Goal: Task Accomplishment & Management: Use online tool/utility

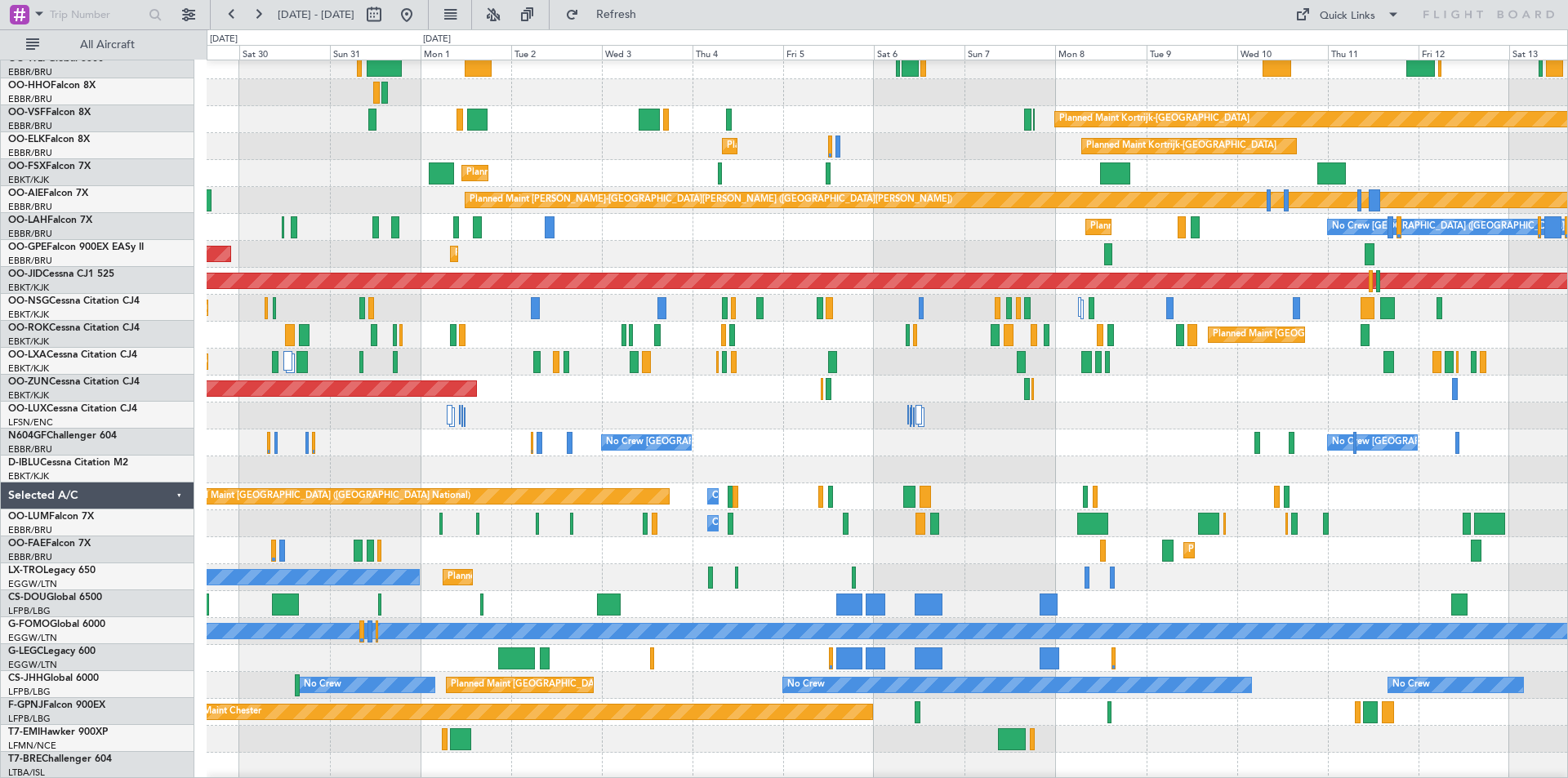
scroll to position [62, 0]
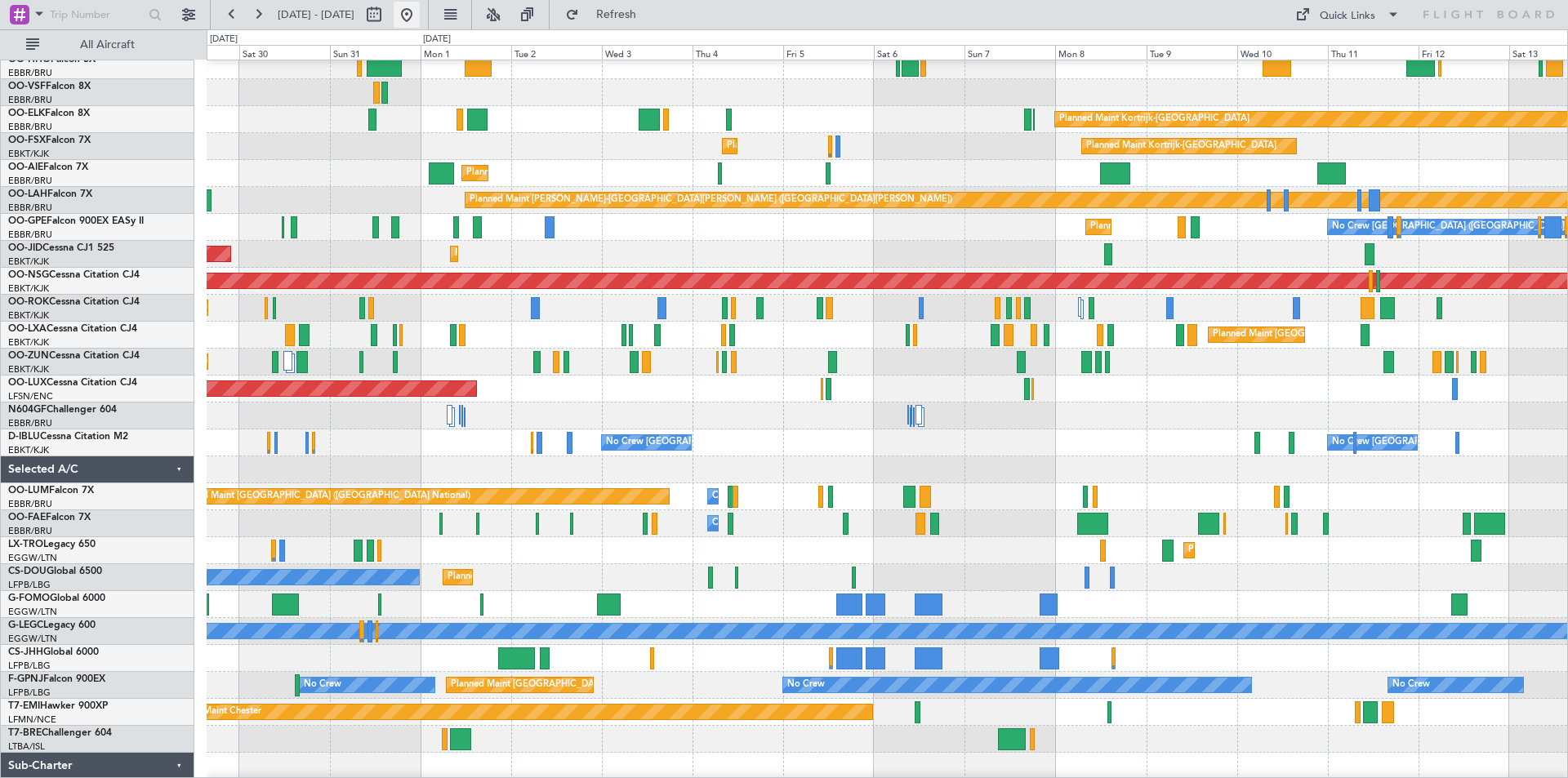
click at [420, 12] on button at bounding box center [406, 15] width 26 height 26
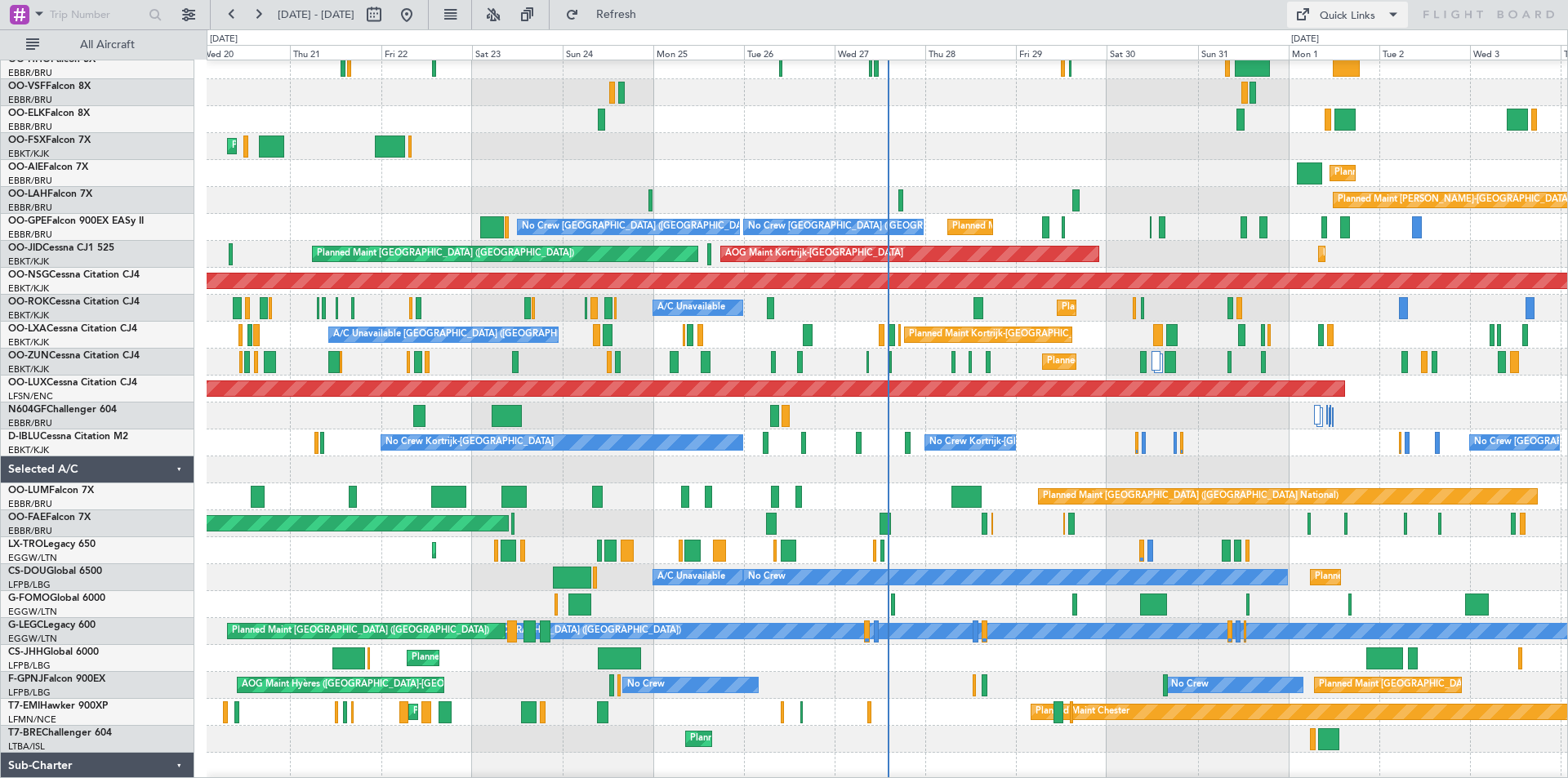
click at [1351, 15] on div "Quick Links" at bounding box center [1348, 17] width 55 height 17
click at [1319, 61] on button "Trip Builder" at bounding box center [1348, 53] width 123 height 40
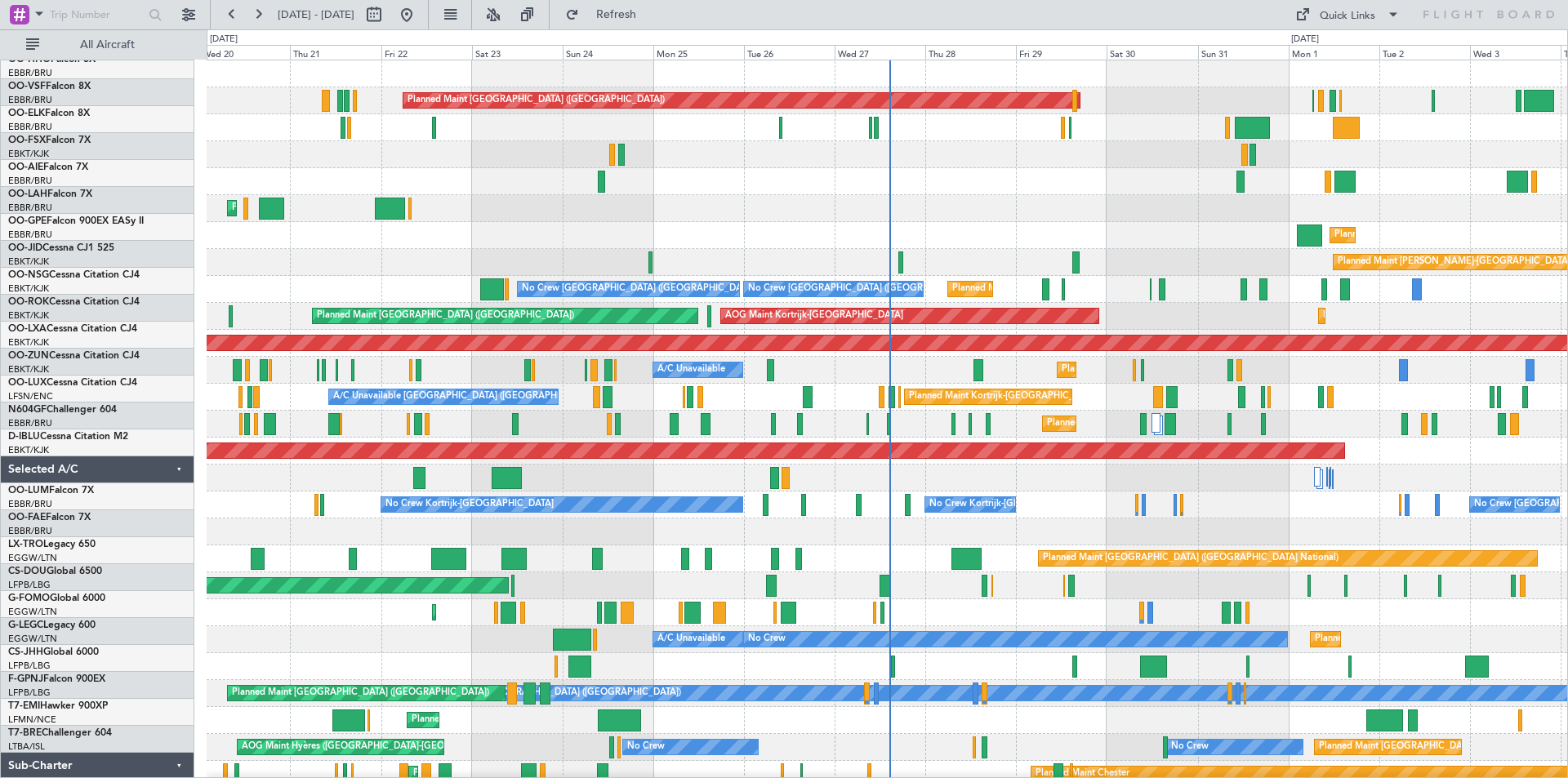
scroll to position [0, 0]
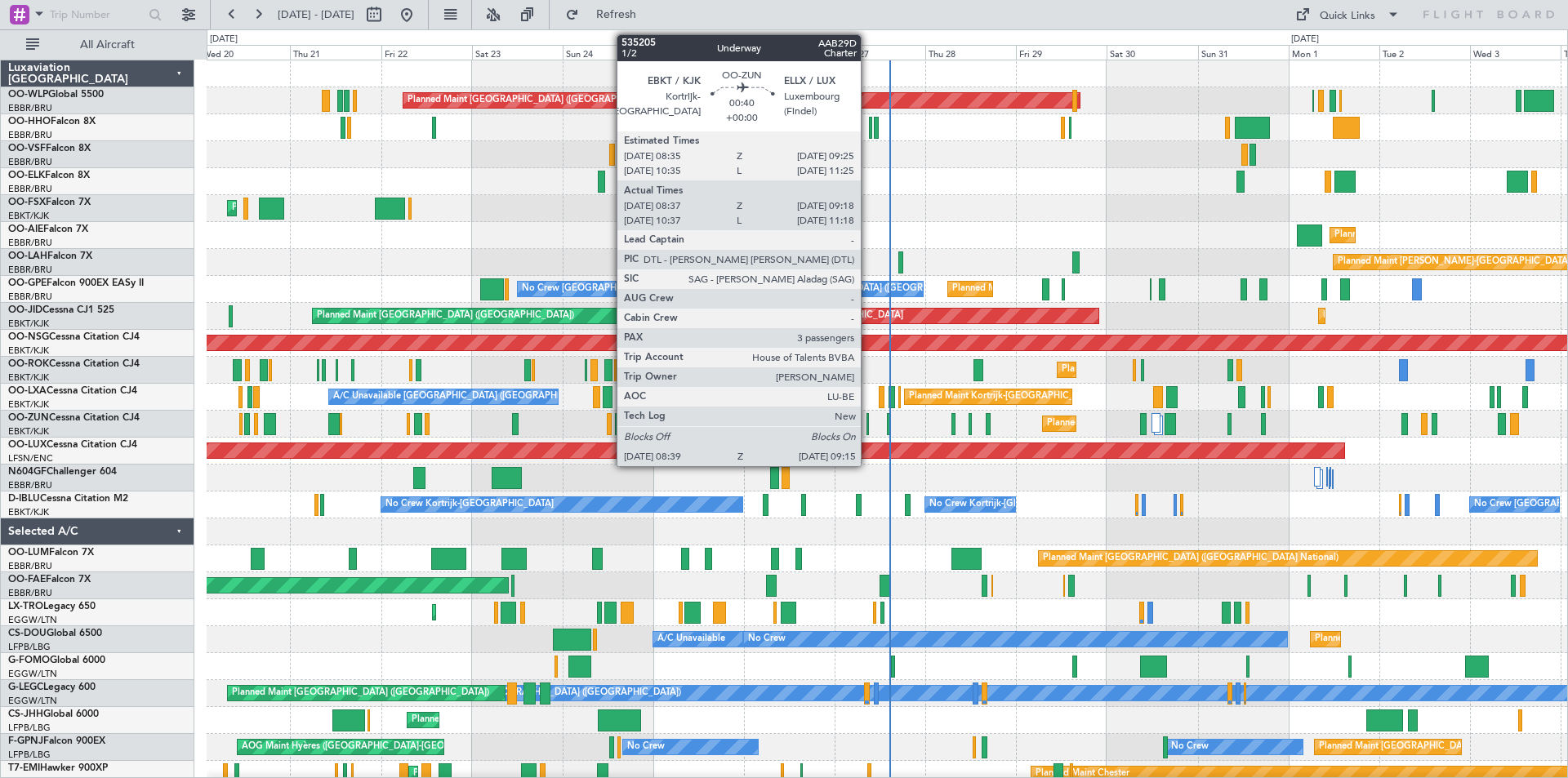
click at [868, 425] on div at bounding box center [868, 424] width 3 height 22
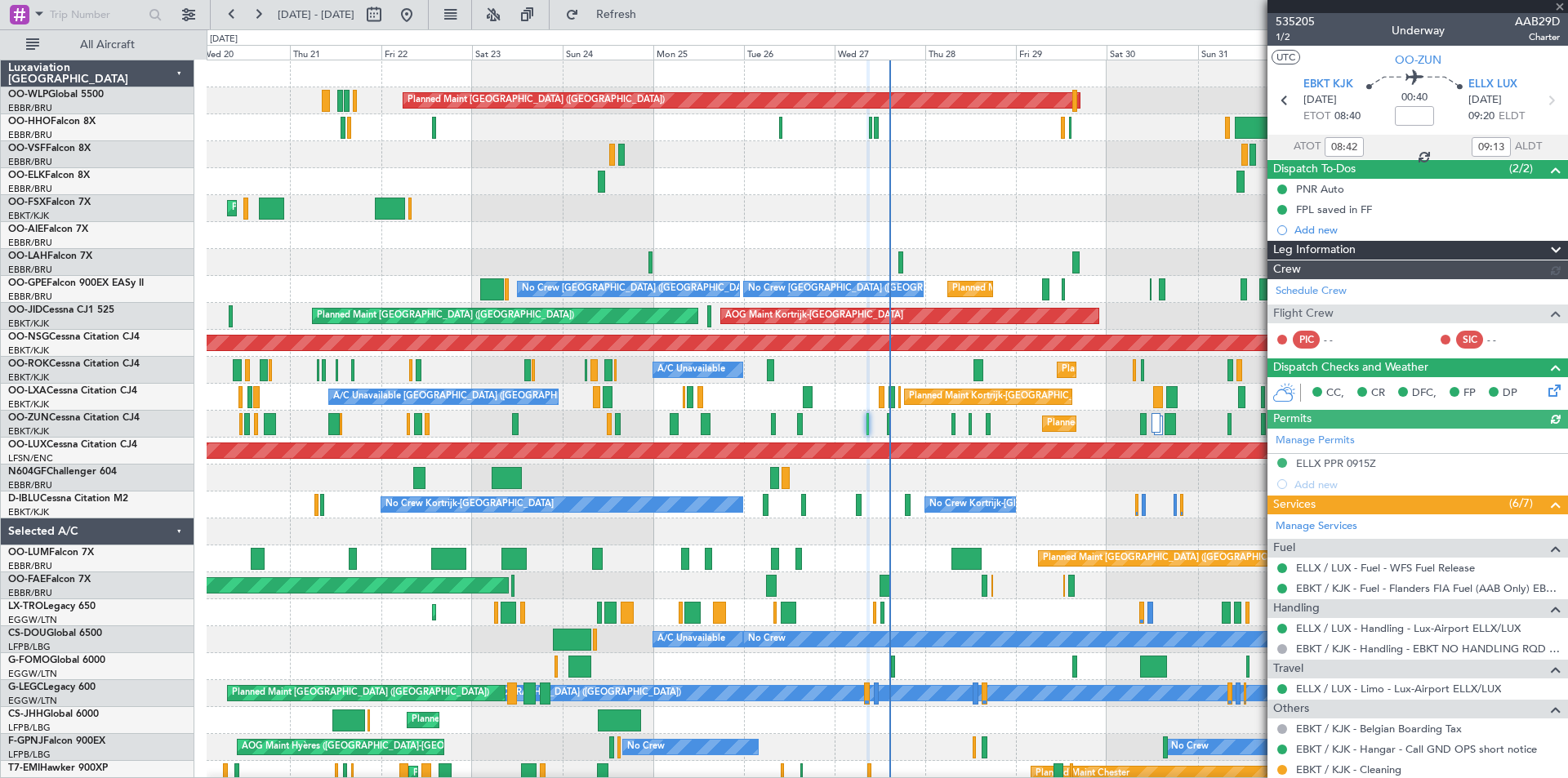
scroll to position [178, 0]
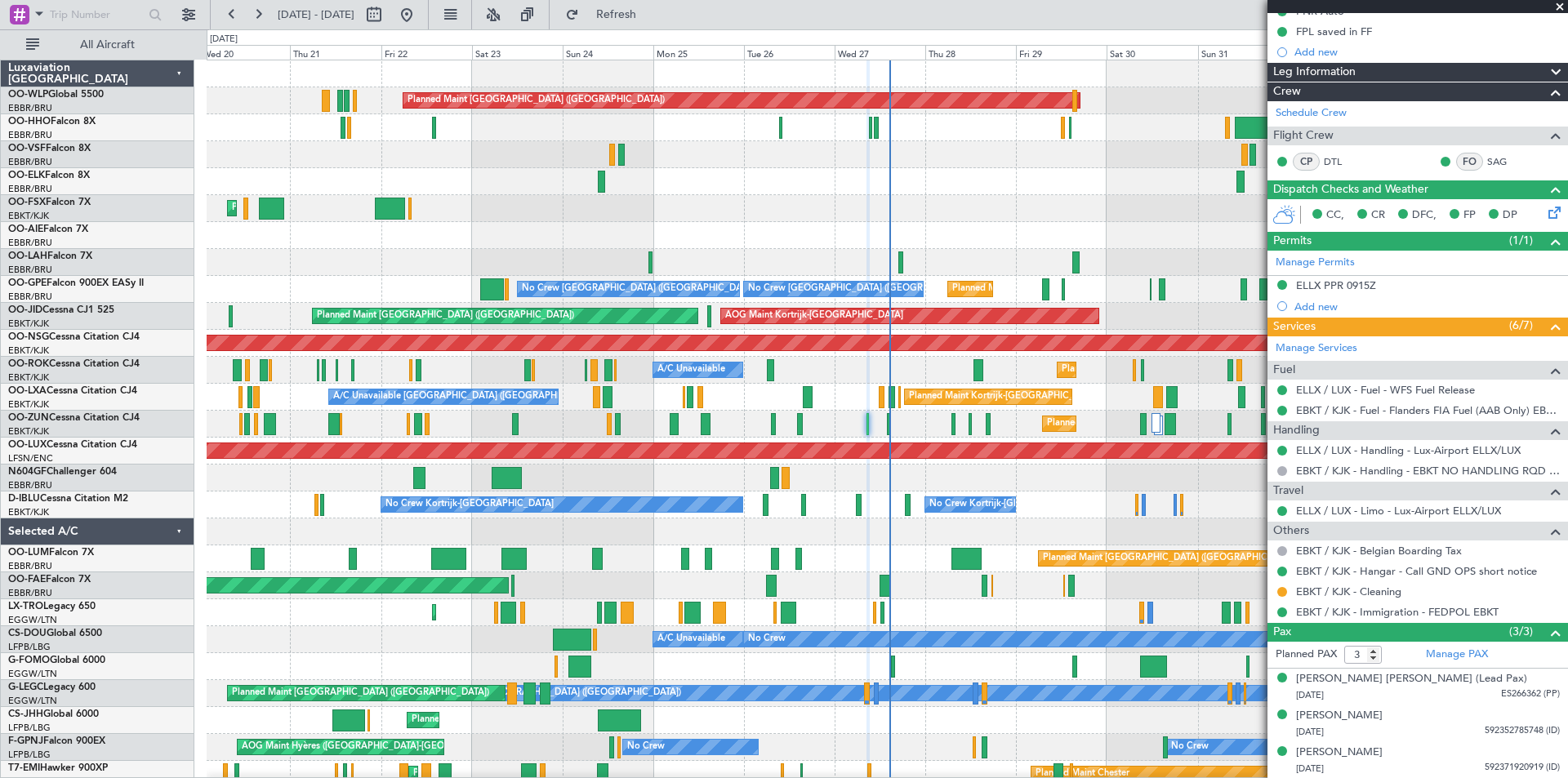
click at [1560, 6] on span at bounding box center [1561, 7] width 17 height 15
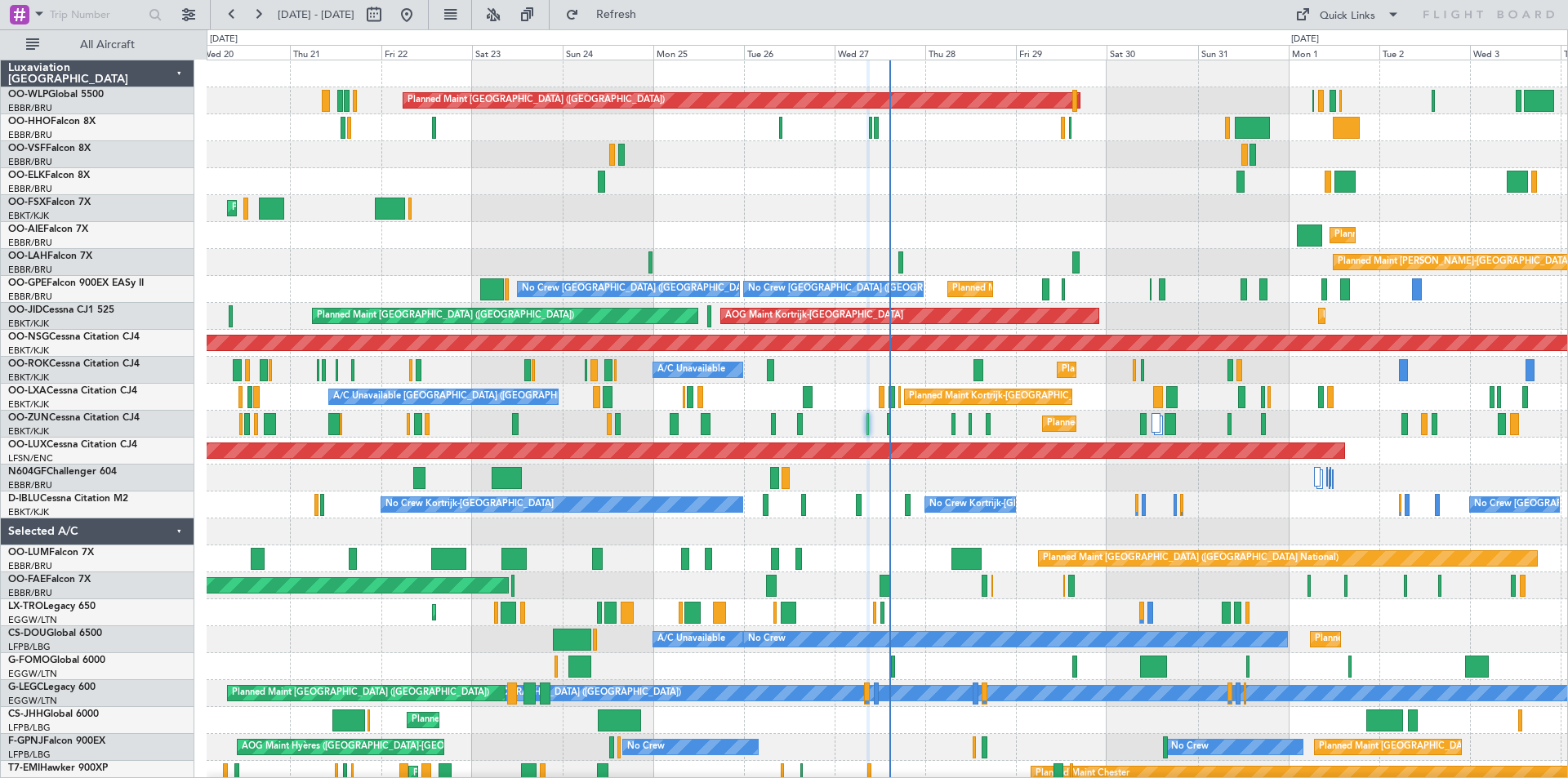
type input "0"
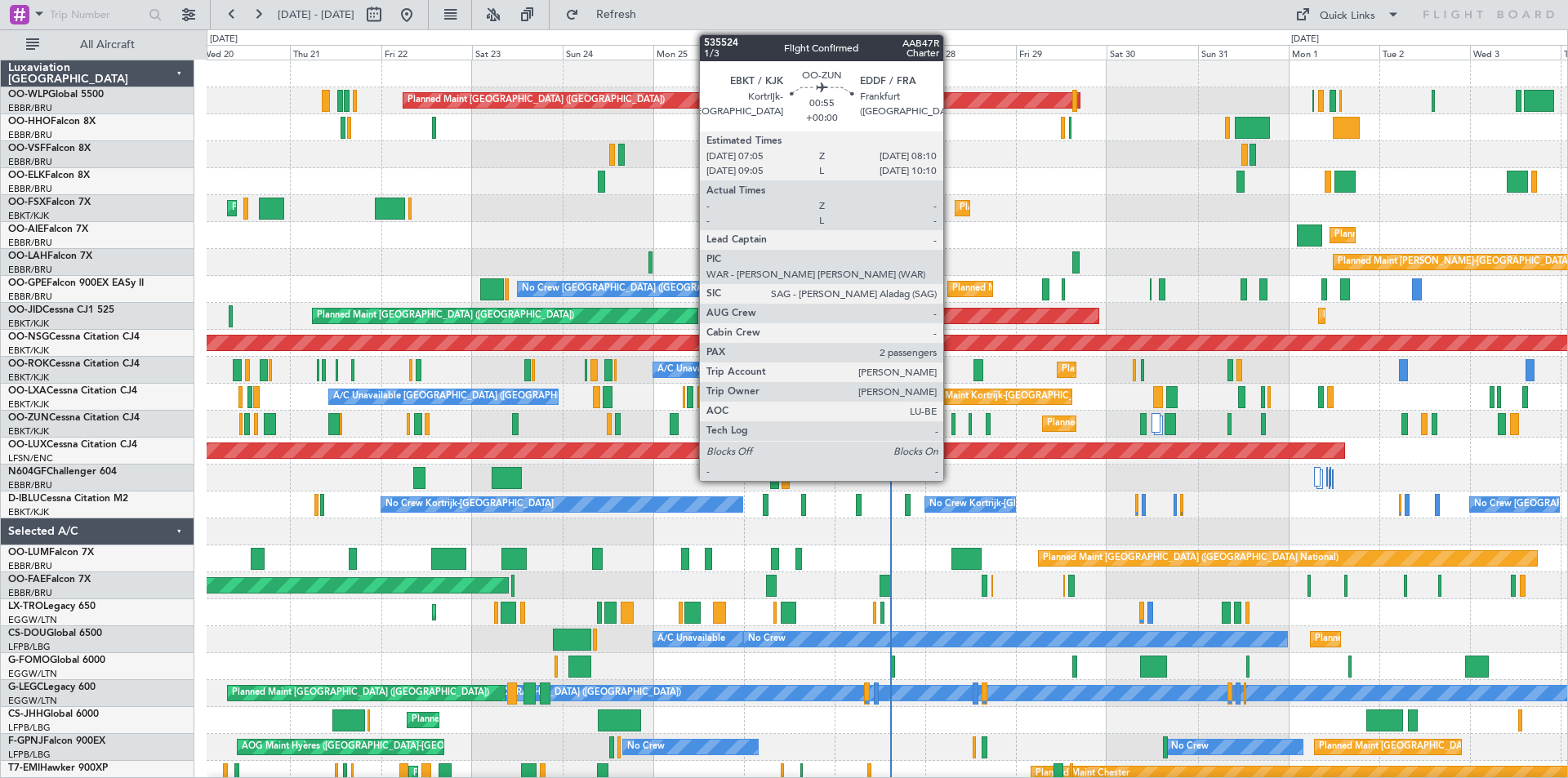
click at [952, 424] on div at bounding box center [954, 424] width 5 height 22
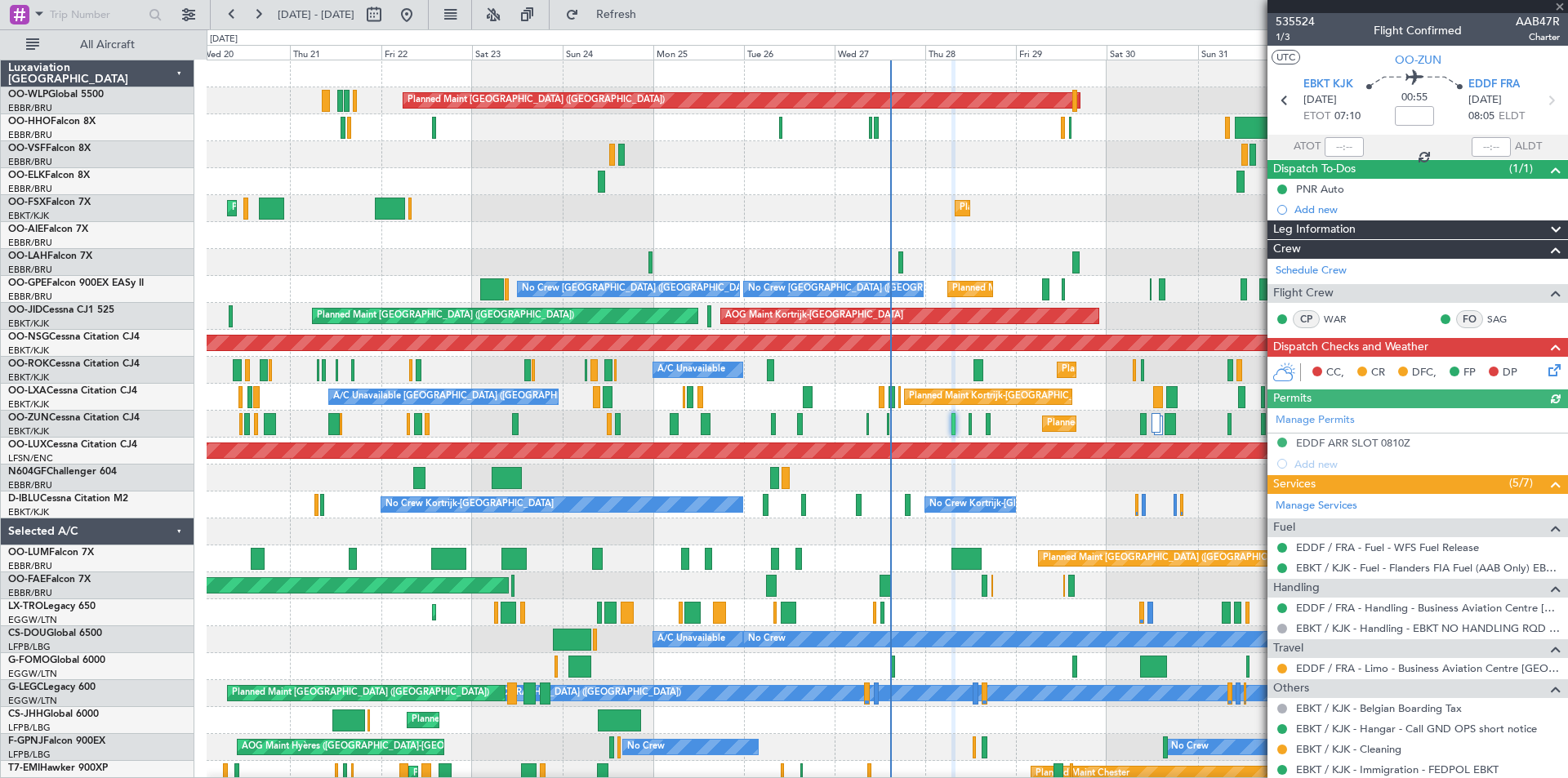
scroll to position [121, 0]
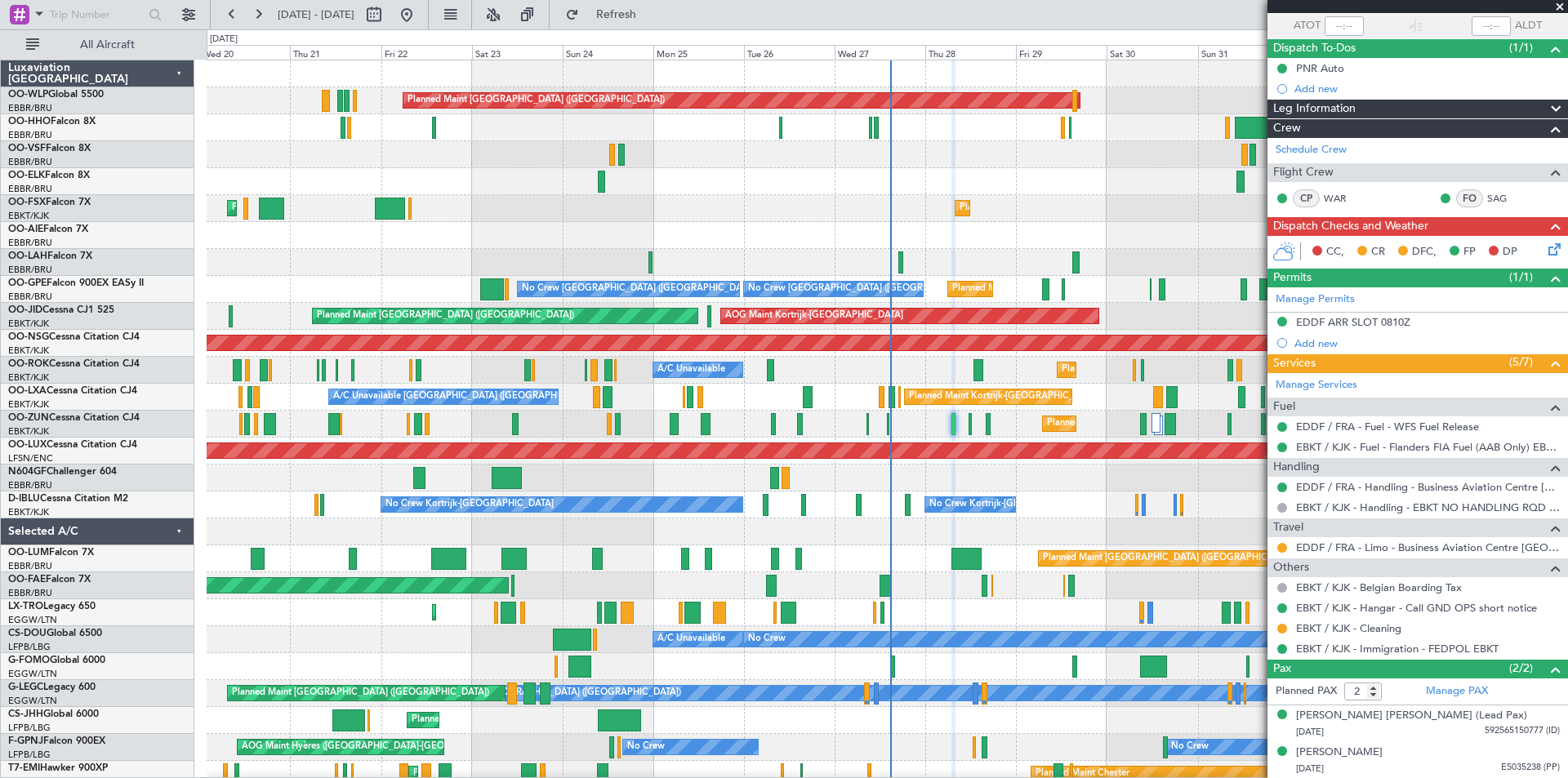
click at [1566, 10] on span at bounding box center [1561, 7] width 17 height 15
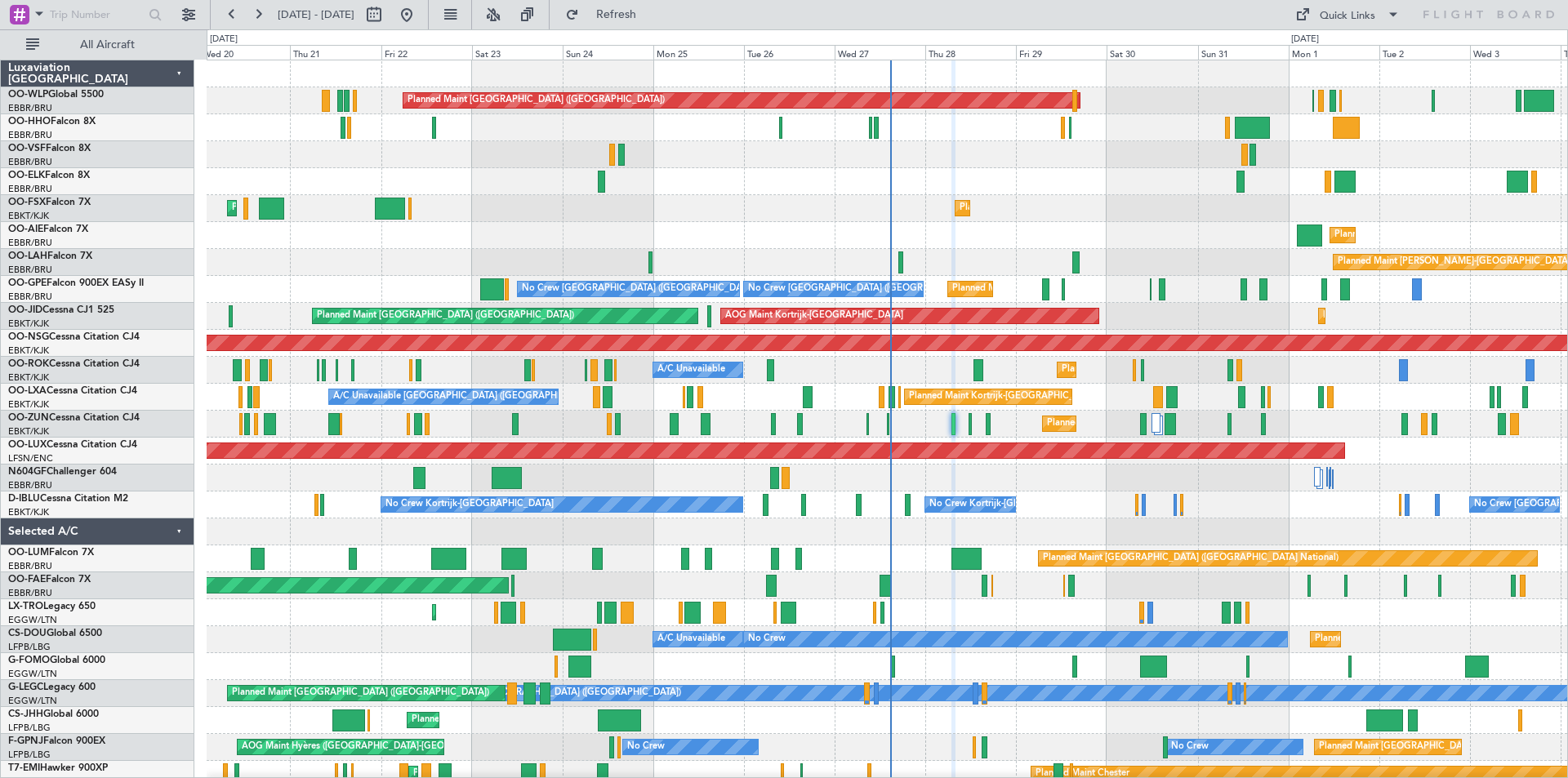
type input "0"
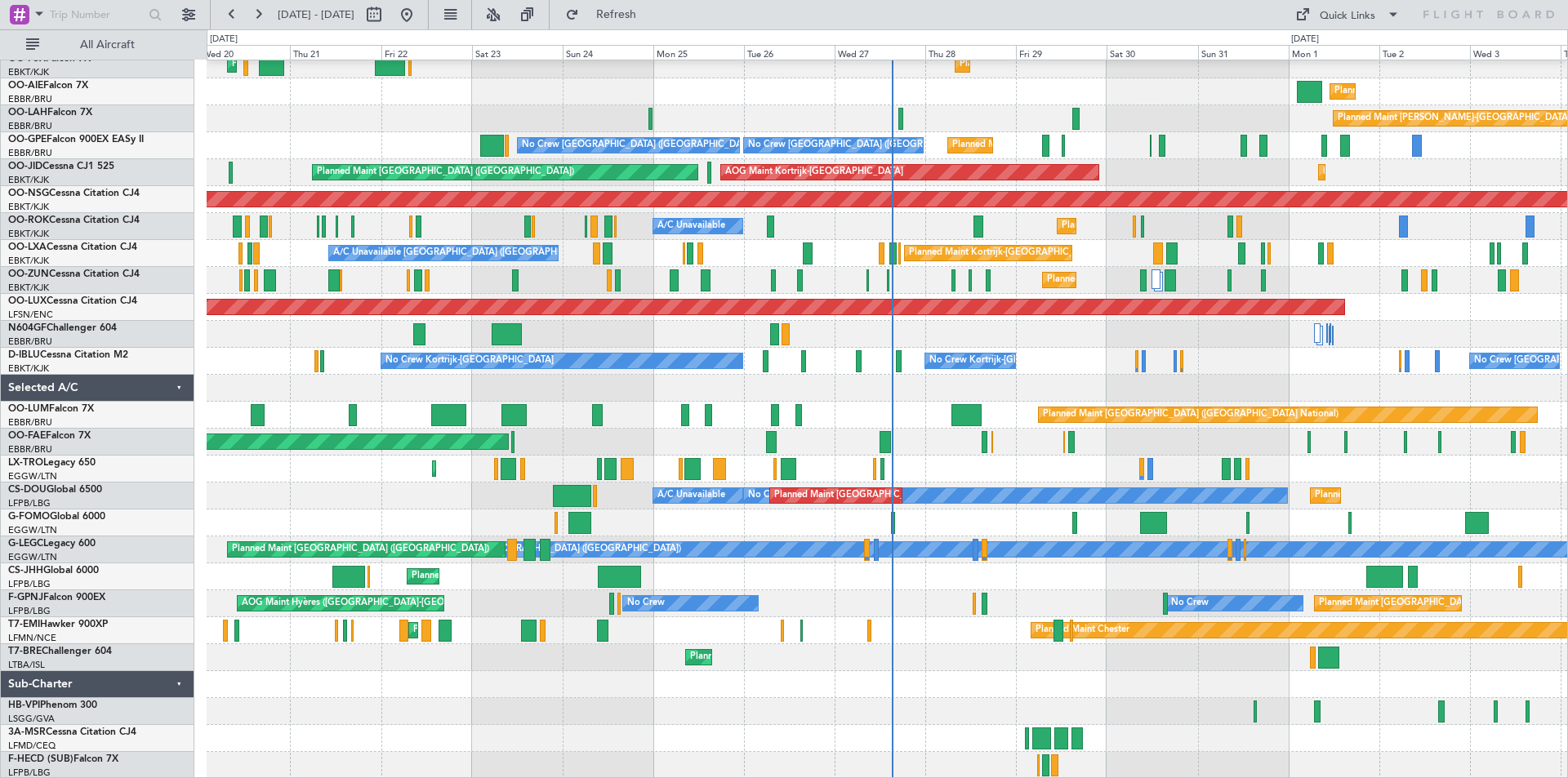
scroll to position [0, 0]
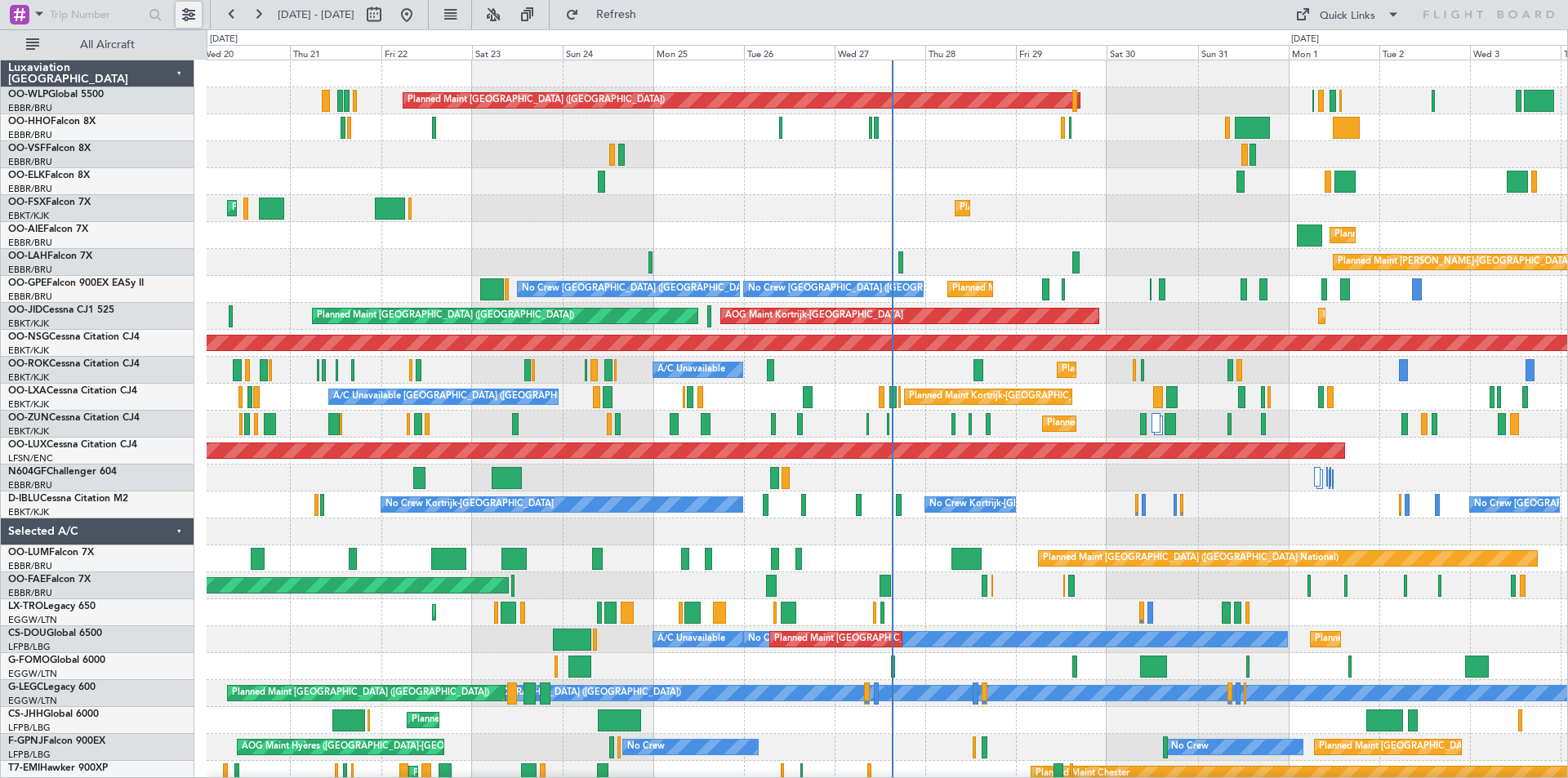
click at [192, 19] on button at bounding box center [189, 15] width 26 height 26
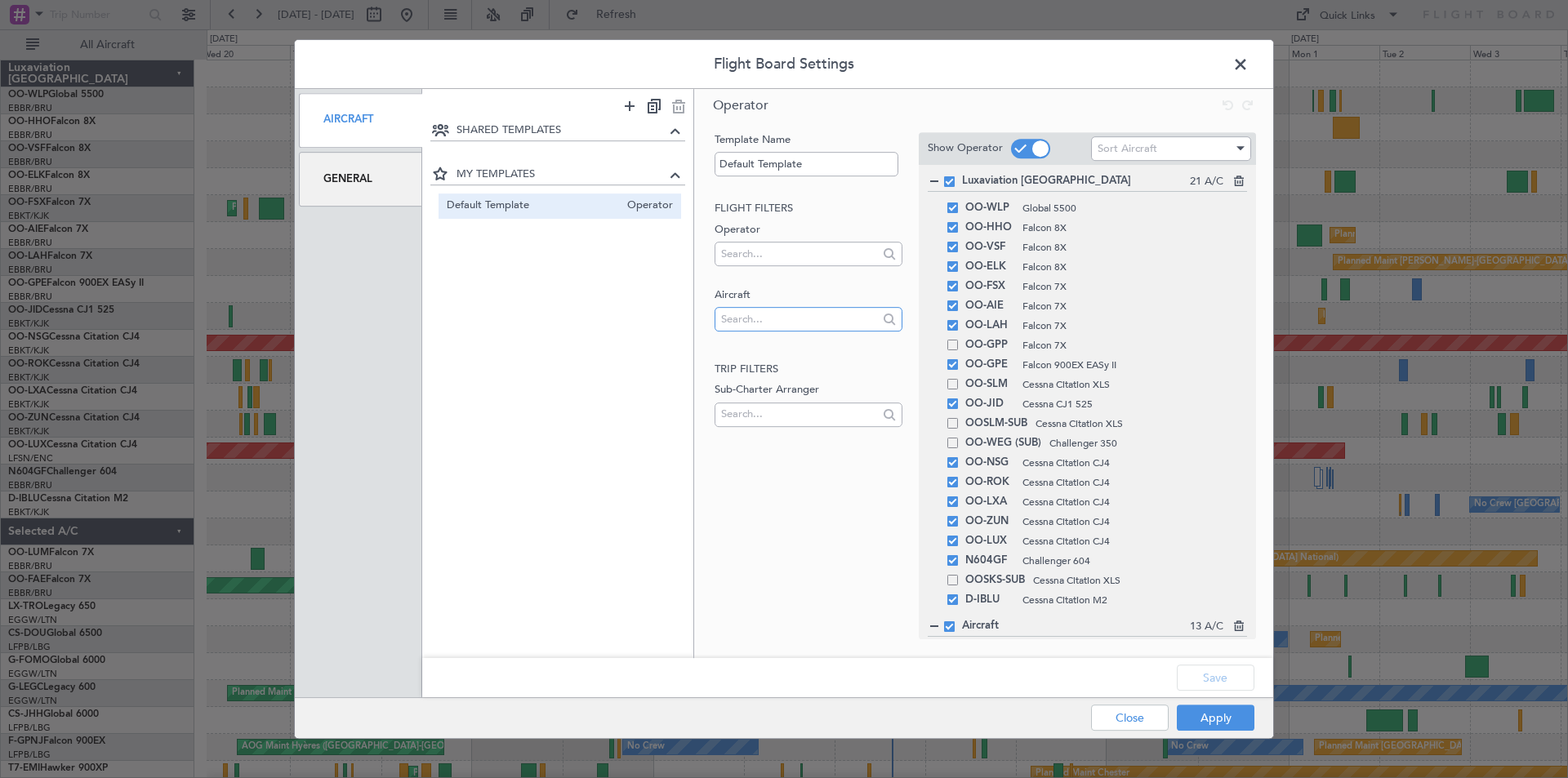
click at [757, 320] on input "text" at bounding box center [799, 319] width 156 height 25
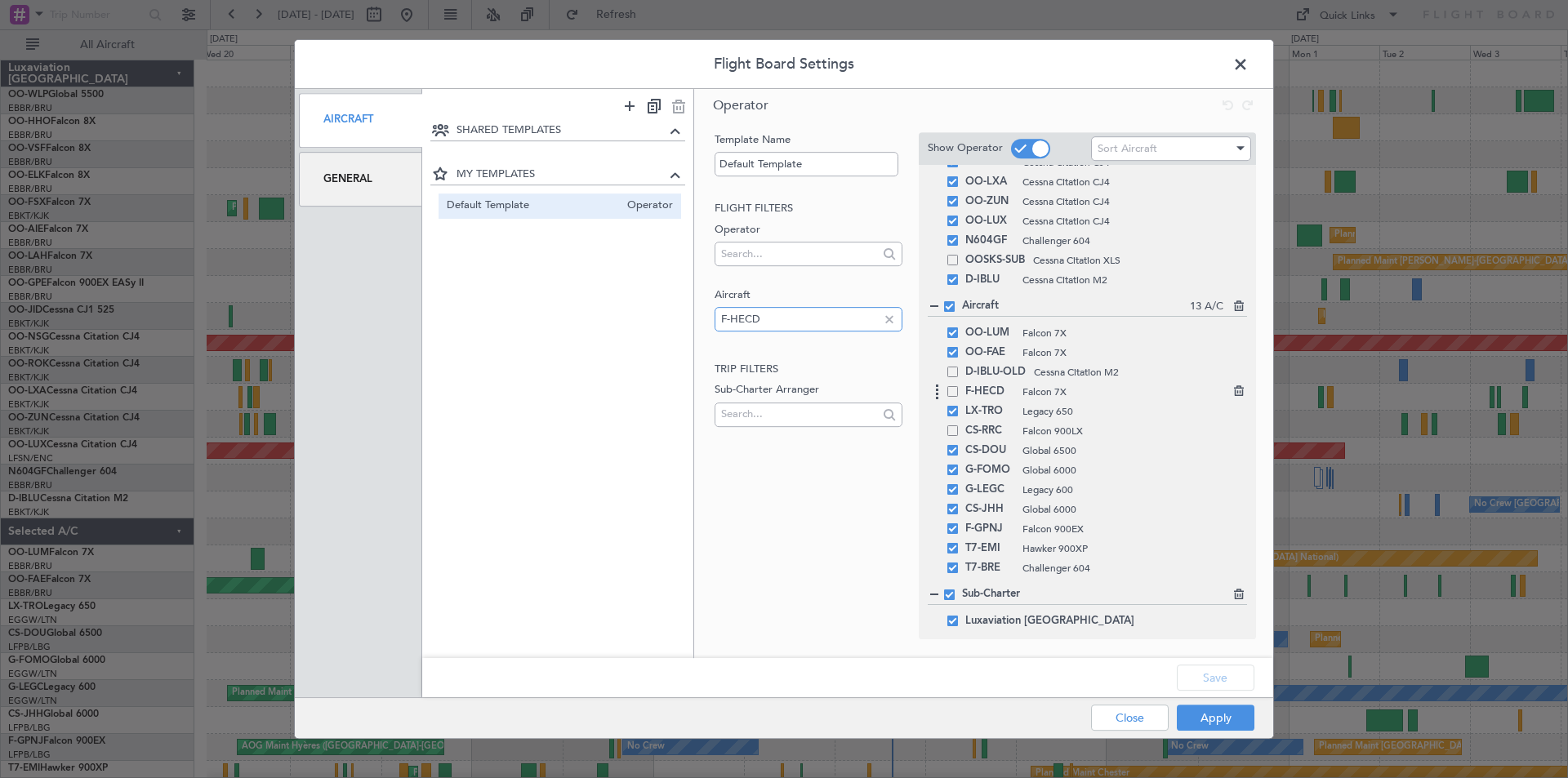
type input "F-HECD"
click at [954, 394] on span at bounding box center [953, 391] width 11 height 11
click at [959, 386] on input "checkbox" at bounding box center [959, 386] width 0 height 0
click at [1204, 679] on button "Save" at bounding box center [1216, 678] width 77 height 26
click at [1206, 714] on button "Apply" at bounding box center [1216, 717] width 77 height 26
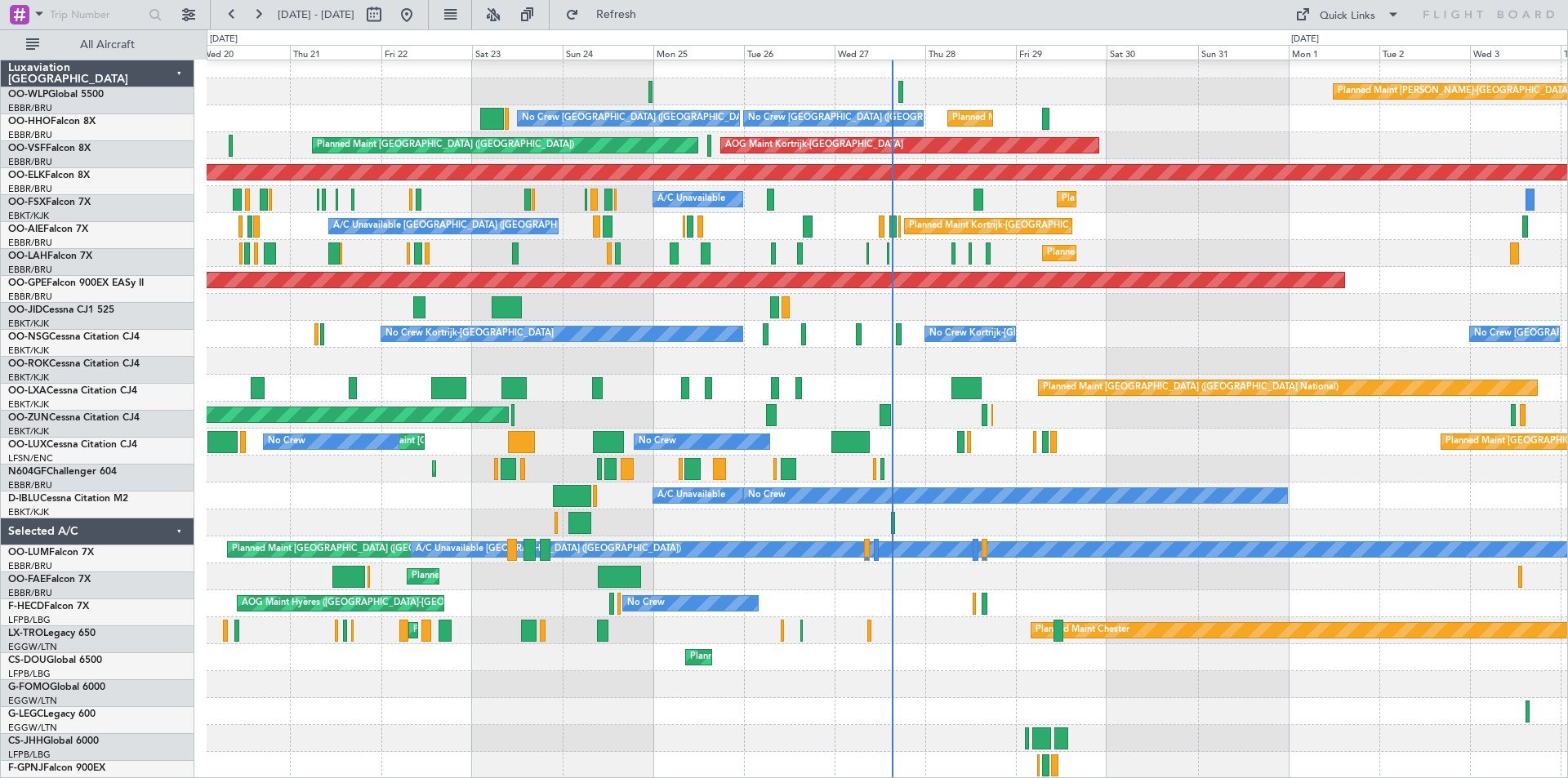
scroll to position [170, 0]
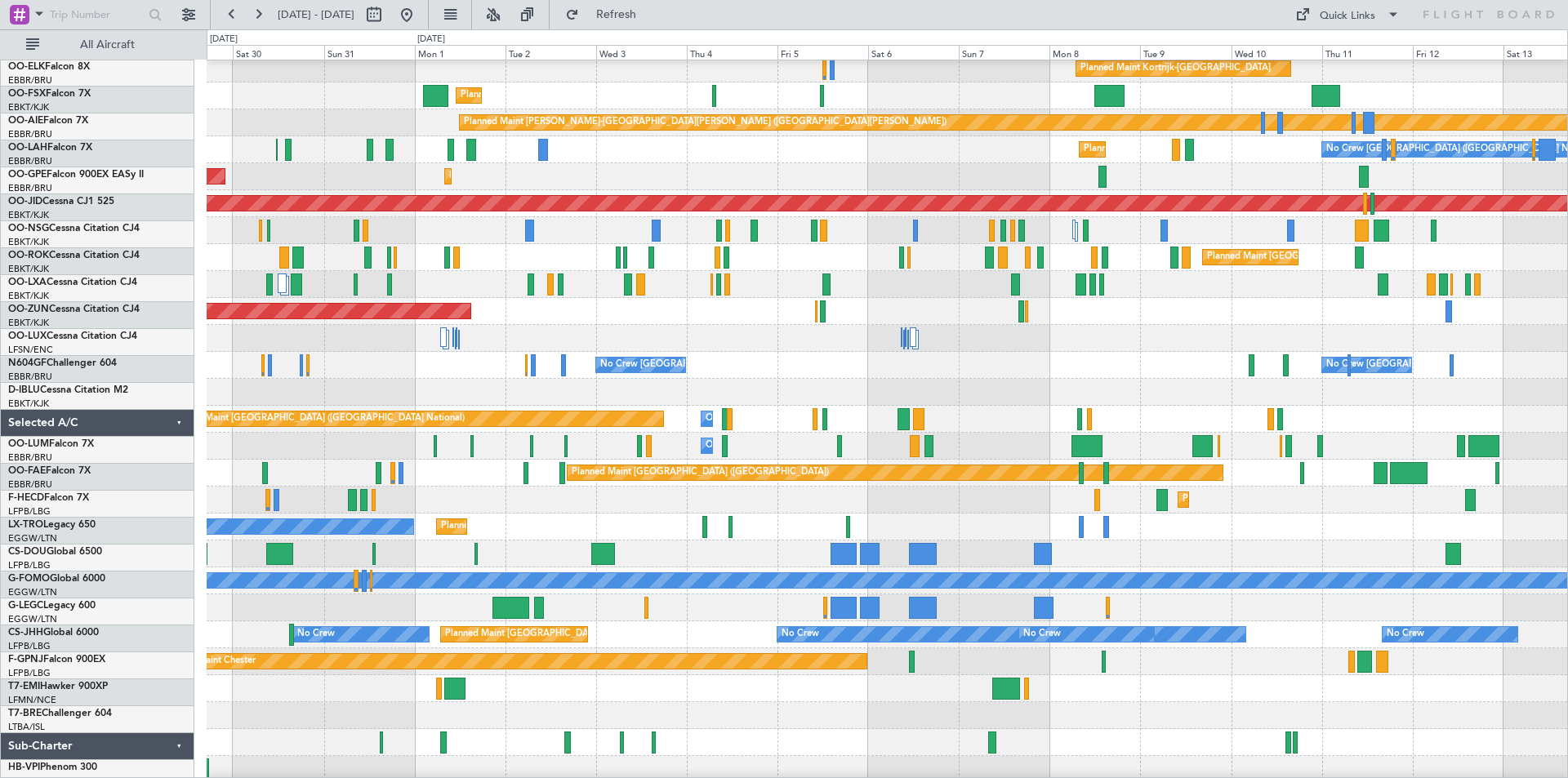
click at [54, 483] on div "Planned Maint Kortrijk-[GEOGRAPHIC_DATA] Planned Maint [GEOGRAPHIC_DATA]-[GEOGR…" at bounding box center [784, 403] width 1568 height 749
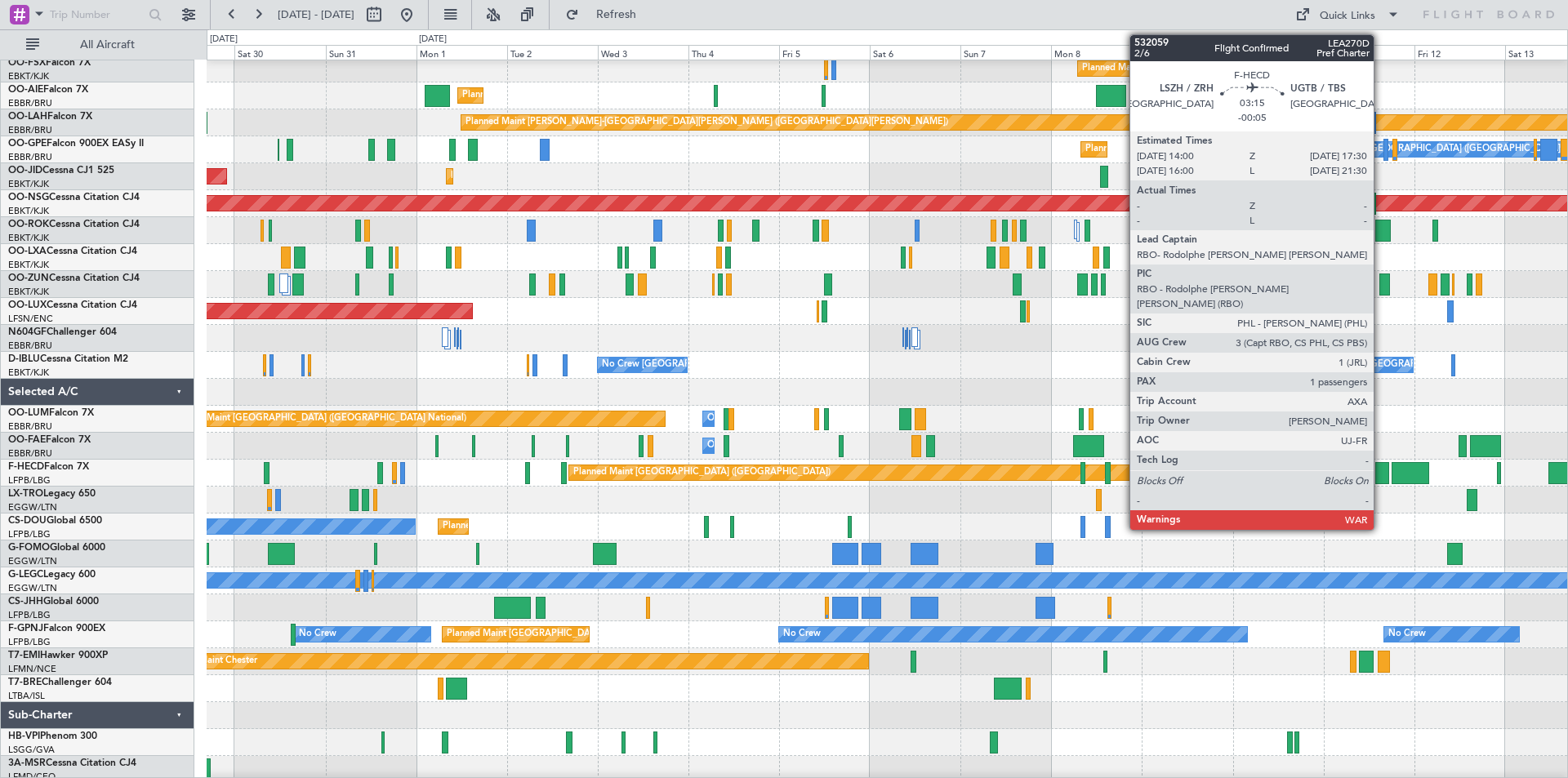
click at [1381, 477] on div at bounding box center [1382, 473] width 14 height 22
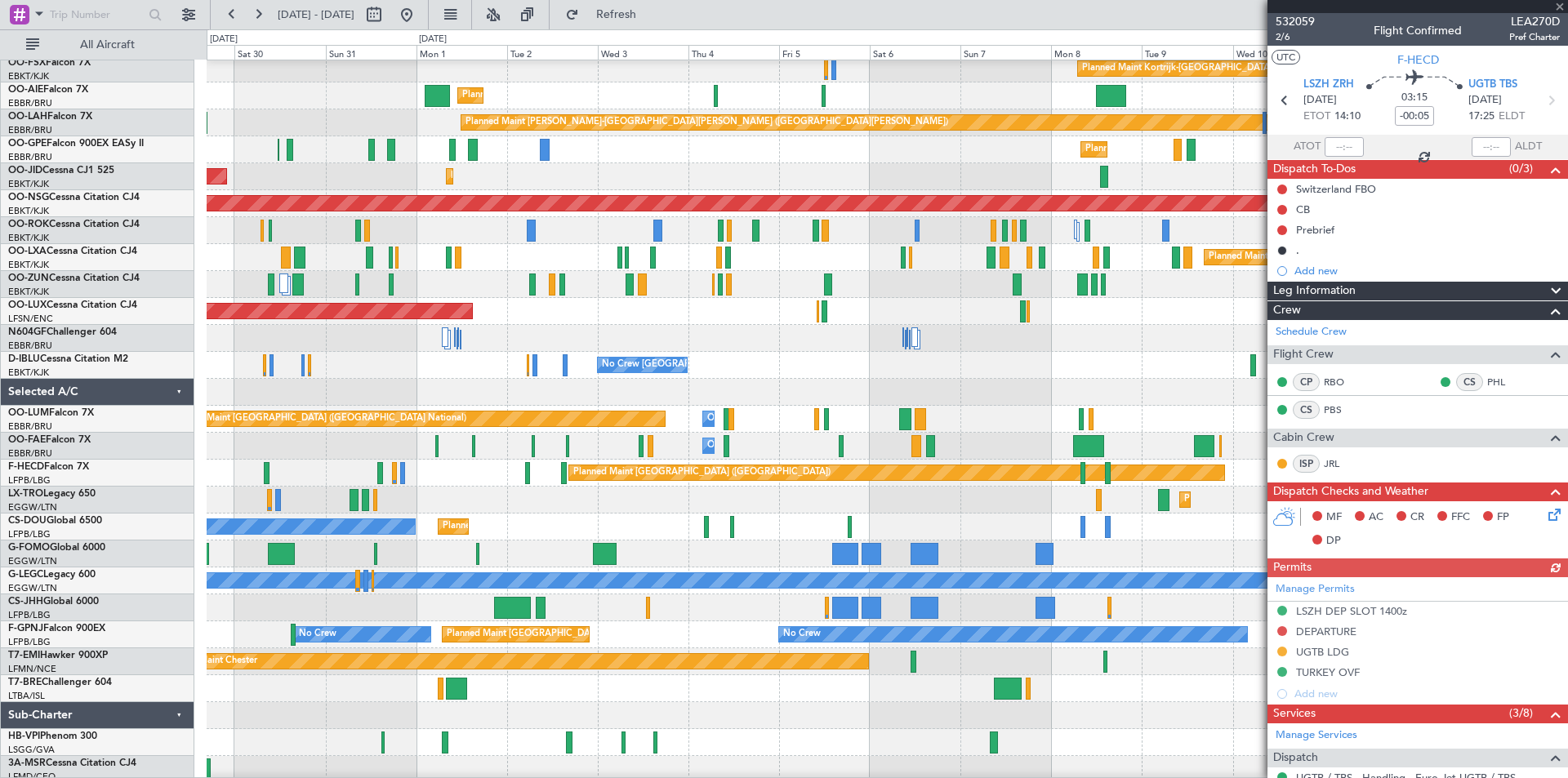
scroll to position [274, 0]
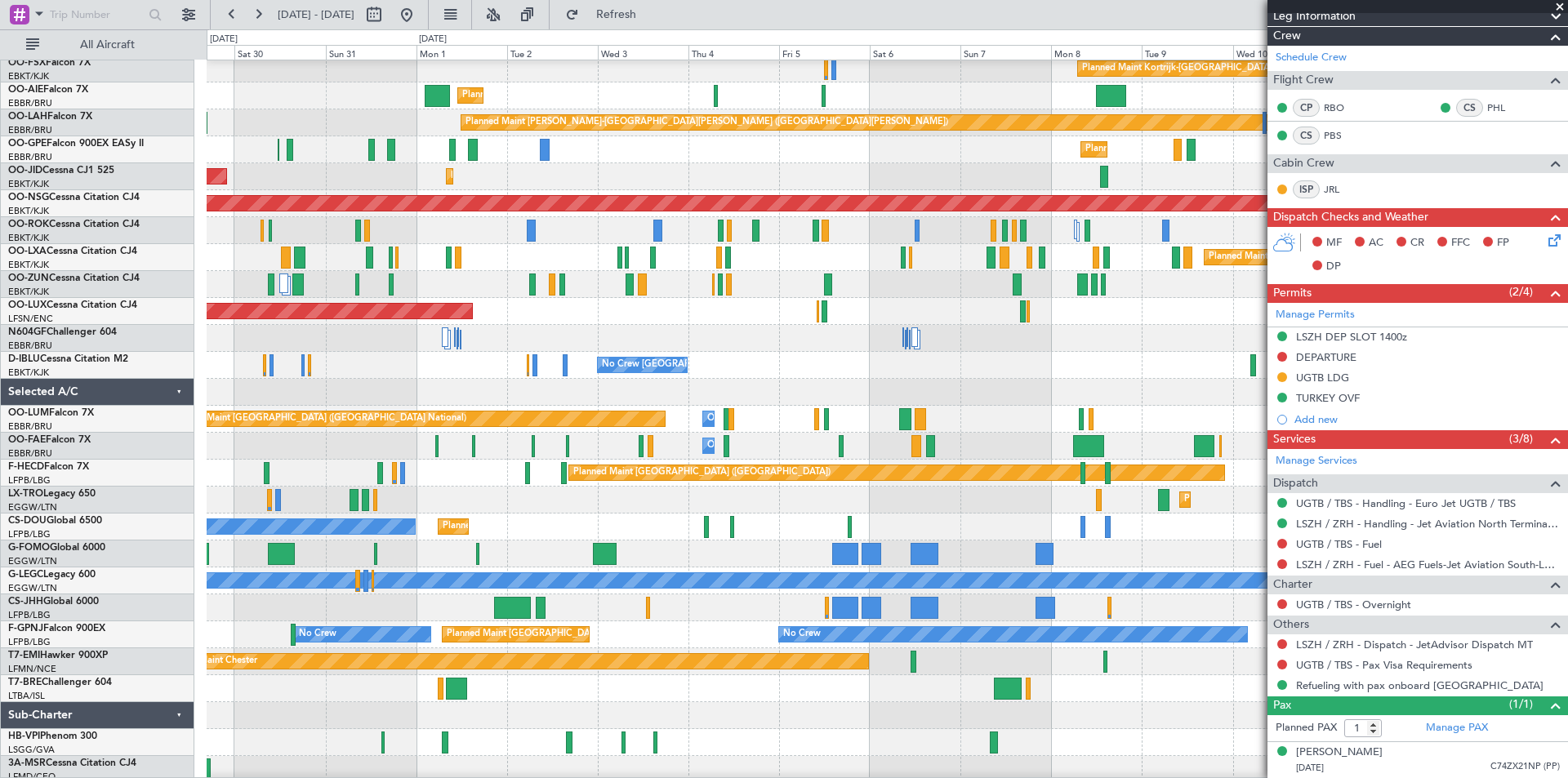
click at [1558, 5] on span at bounding box center [1561, 7] width 17 height 15
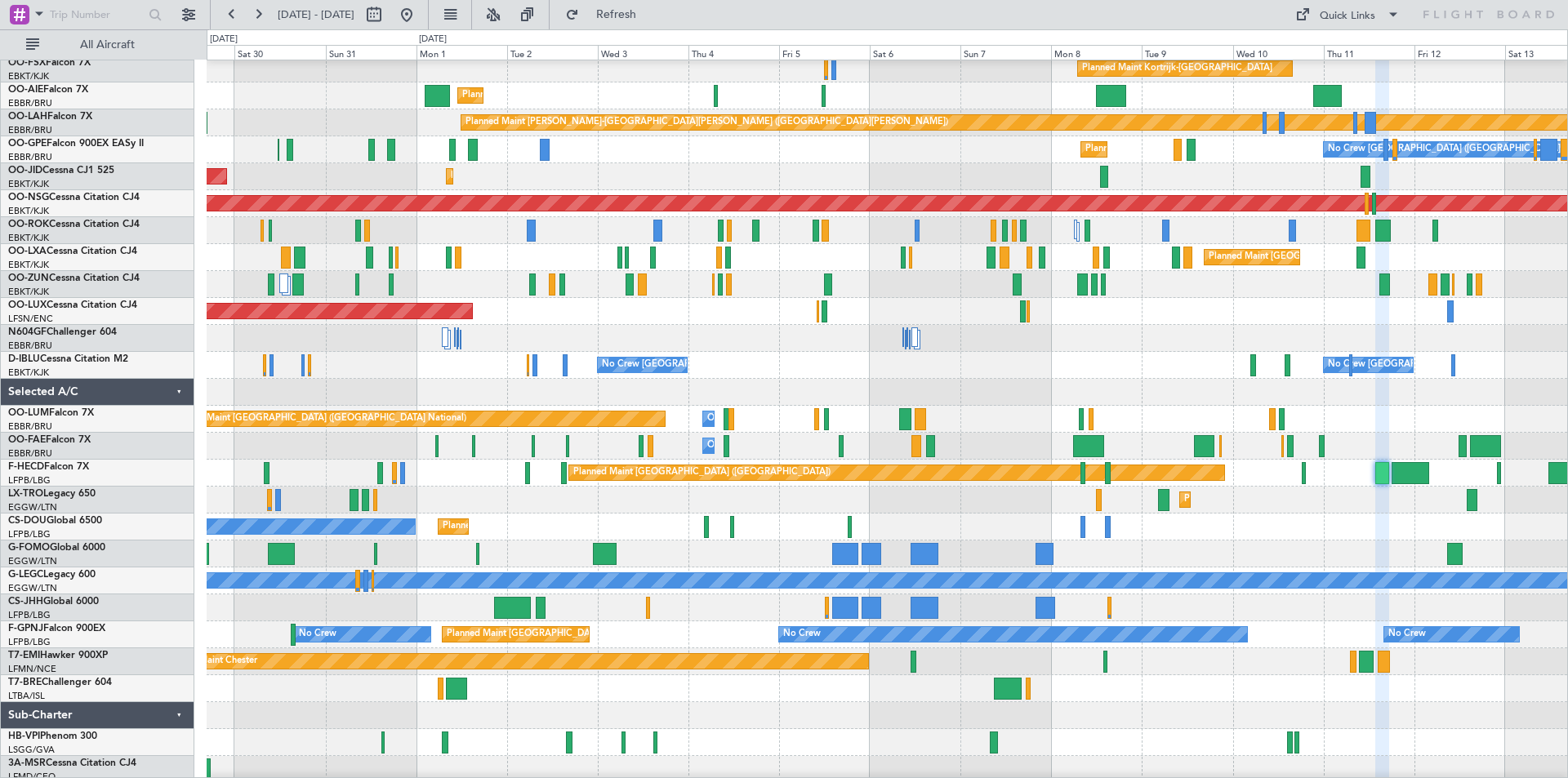
type input "0"
click at [76, 463] on link "F-HECD Falcon 7X" at bounding box center [49, 467] width 81 height 10
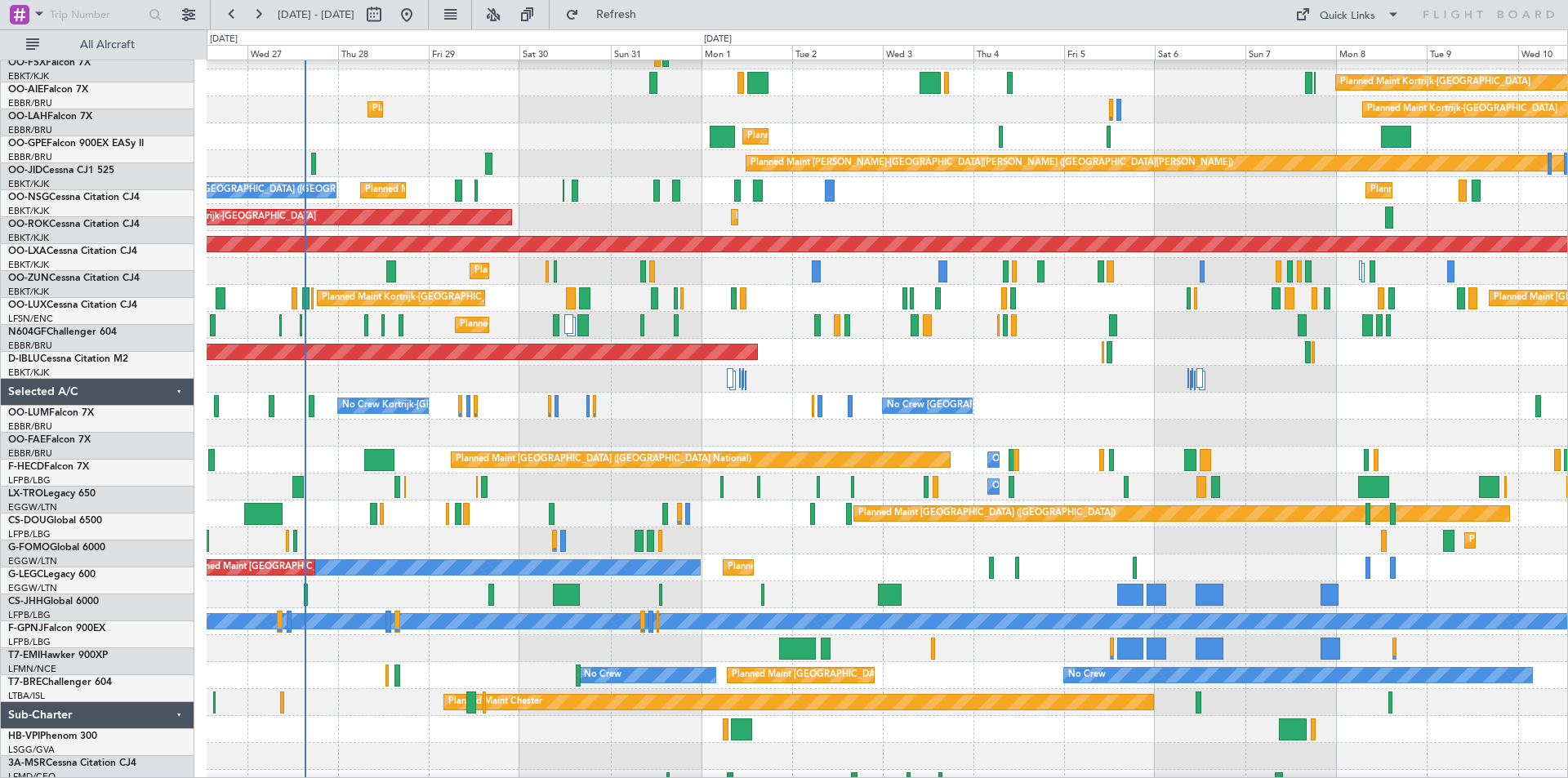
scroll to position [99, 0]
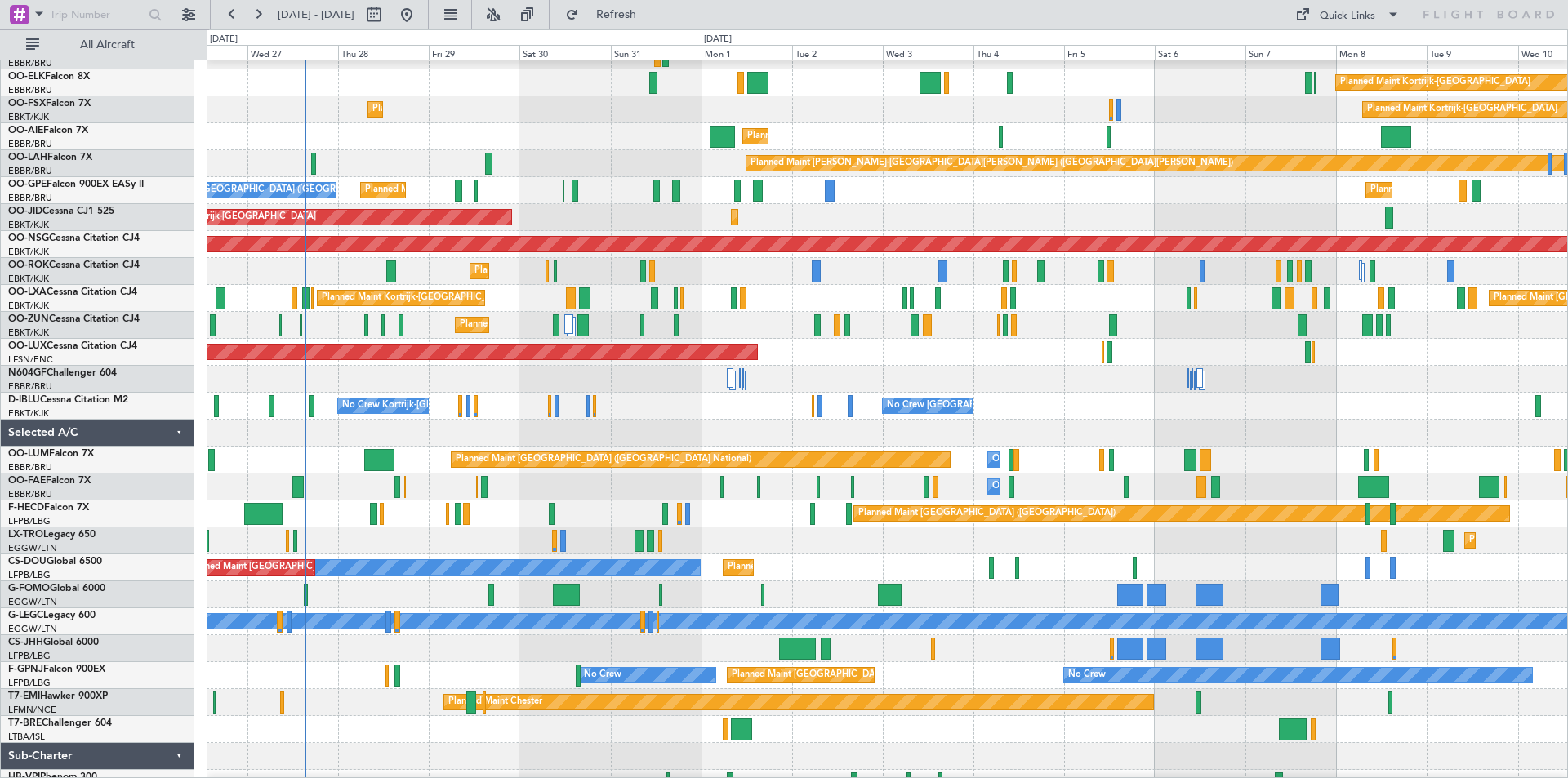
click at [766, 402] on div "No Crew [GEOGRAPHIC_DATA] ([GEOGRAPHIC_DATA] National) No Crew Kortrijk-[GEOGRA…" at bounding box center [886, 405] width 1361 height 27
click at [558, 411] on div "No Crew [GEOGRAPHIC_DATA] ([GEOGRAPHIC_DATA] National) No Crew Kortrijk-[GEOGRA…" at bounding box center [886, 405] width 1361 height 27
